Goal: Task Accomplishment & Management: Use online tool/utility

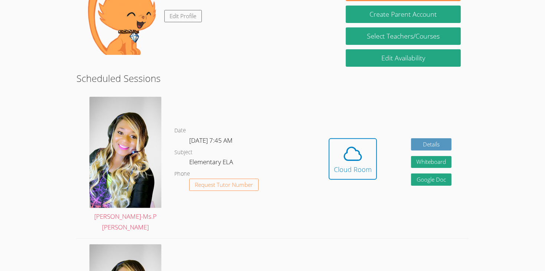
scroll to position [143, 0]
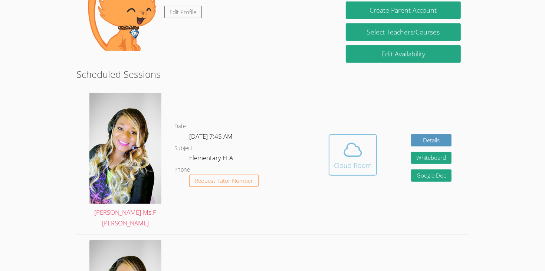
click at [359, 139] on icon at bounding box center [352, 149] width 21 height 21
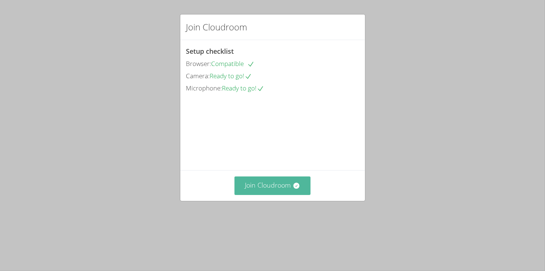
click at [273, 195] on button "Join Cloudroom" at bounding box center [272, 185] width 76 height 18
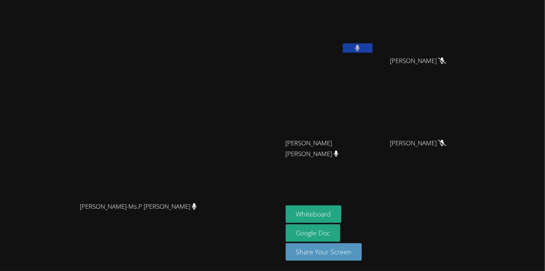
click at [360, 47] on icon at bounding box center [357, 48] width 5 height 6
click at [341, 206] on button "Whiteboard" at bounding box center [313, 213] width 56 height 17
click at [372, 51] on button at bounding box center [358, 47] width 30 height 9
